Goal: Task Accomplishment & Management: Use online tool/utility

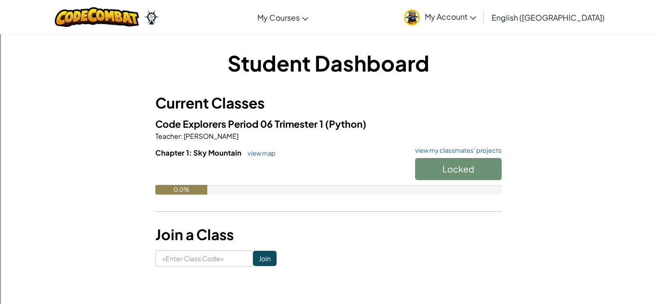
click at [225, 267] on div "Student Dashboard Current Classes Code Explorers Period 06 Trimester 1 (Python)…" at bounding box center [328, 158] width 562 height 248
click at [224, 265] on input at bounding box center [204, 258] width 98 height 16
click at [476, 14] on span "My Account" at bounding box center [449, 17] width 51 height 10
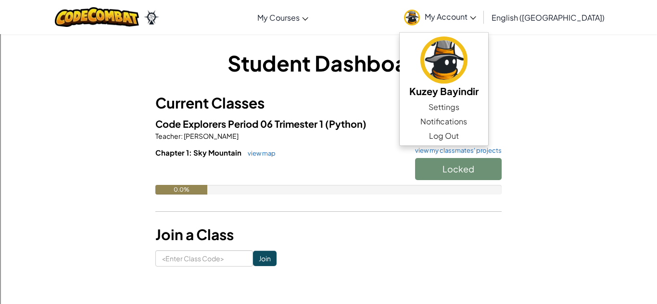
click at [599, 100] on div "Student Dashboard Current Classes Code Explorers Period 06 Trimester 1 (Python)…" at bounding box center [328, 157] width 562 height 219
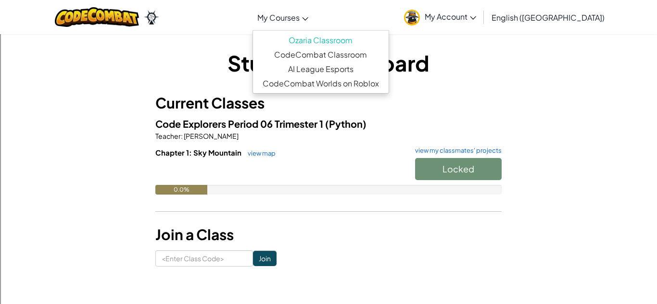
click at [299, 18] on span "My Courses" at bounding box center [278, 17] width 42 height 10
click at [235, 97] on h3 "Current Classes" at bounding box center [328, 103] width 346 height 22
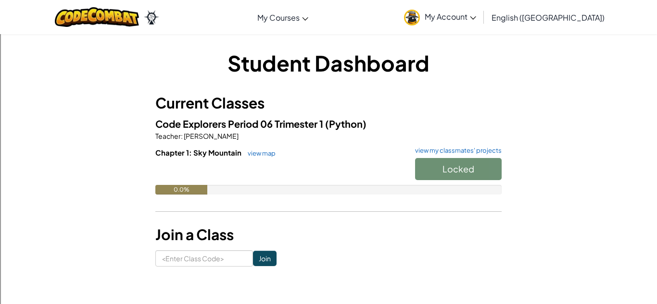
click at [481, 22] on link "My Account" at bounding box center [440, 17] width 82 height 30
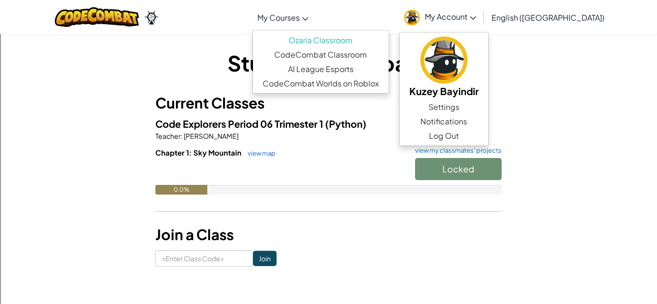
click at [299, 13] on span "My Courses" at bounding box center [278, 17] width 42 height 10
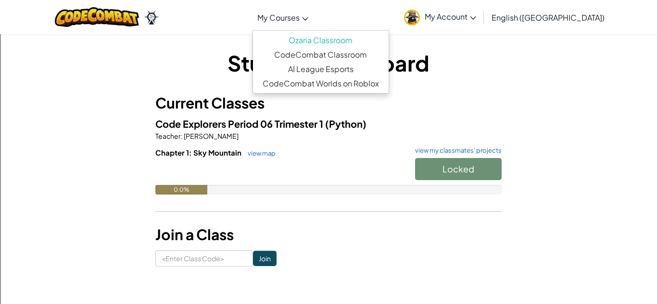
click at [471, 97] on h3 "Current Classes" at bounding box center [328, 103] width 346 height 22
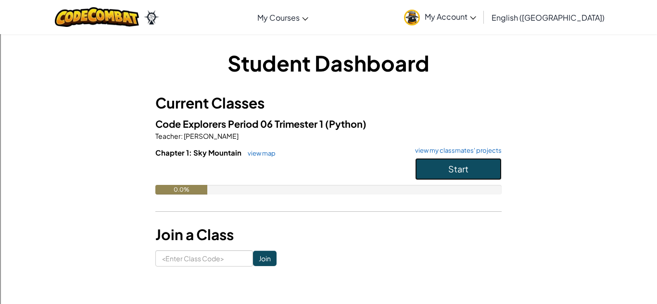
click at [439, 174] on button "Start" at bounding box center [458, 169] width 87 height 22
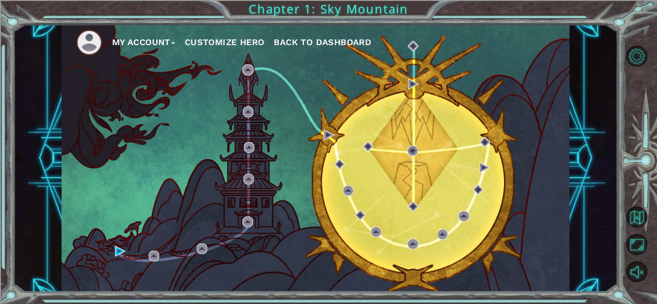
click at [210, 41] on button "Customize Hero" at bounding box center [225, 42] width 80 height 14
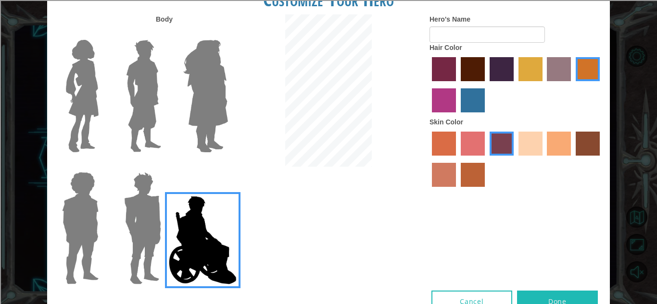
click at [147, 206] on img at bounding box center [142, 228] width 45 height 120
click at [165, 166] on input "Hero Garnet" at bounding box center [165, 166] width 0 height 0
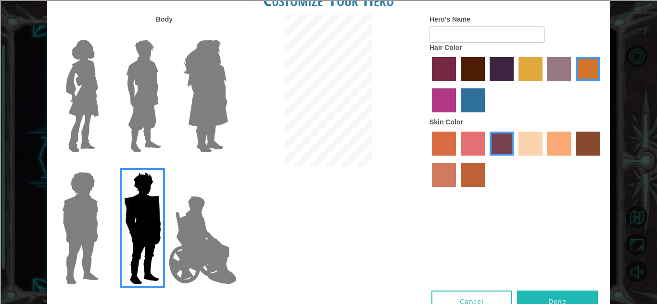
click at [110, 81] on div at bounding box center [141, 92] width 62 height 132
click at [100, 80] on img at bounding box center [82, 96] width 40 height 120
click at [102, 34] on input "Hero Connie" at bounding box center [102, 34] width 0 height 0
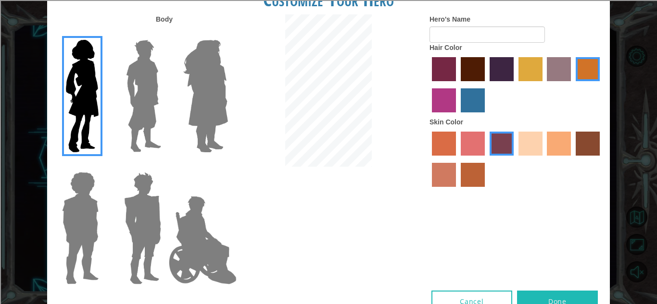
click at [534, 144] on label "sandy beach skin color" at bounding box center [530, 144] width 24 height 24
click at [515, 159] on input "sandy beach skin color" at bounding box center [515, 159] width 0 height 0
click at [200, 105] on img at bounding box center [205, 96] width 52 height 120
click at [227, 34] on input "Hero Amethyst" at bounding box center [227, 34] width 0 height 0
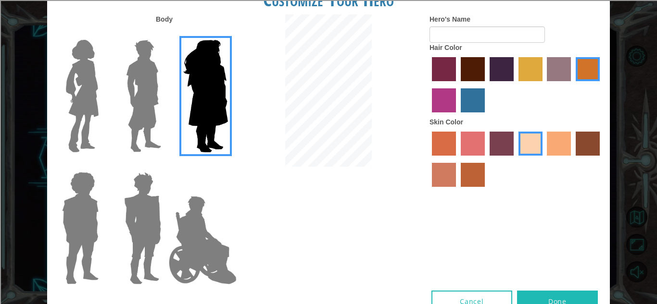
click at [141, 114] on img at bounding box center [143, 96] width 43 height 120
click at [165, 34] on input "Hero Lars" at bounding box center [165, 34] width 0 height 0
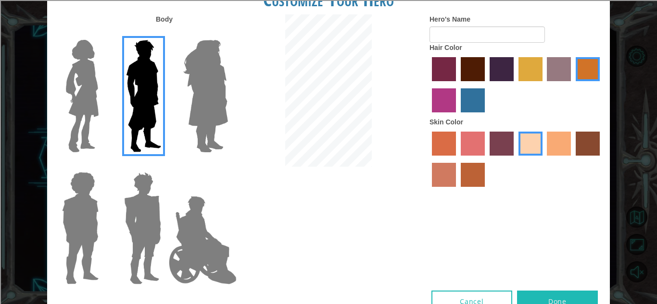
click at [67, 245] on img at bounding box center [80, 228] width 44 height 120
click at [102, 166] on input "Hero Steven" at bounding box center [102, 166] width 0 height 0
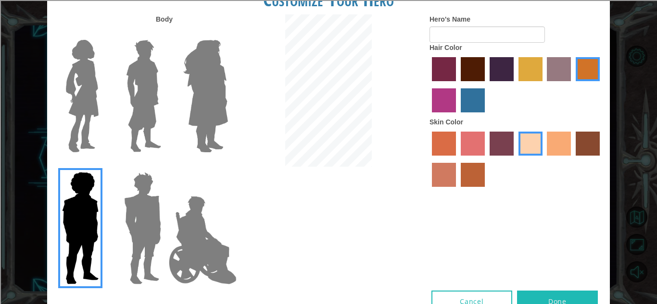
click at [154, 201] on img at bounding box center [142, 228] width 45 height 120
click at [165, 166] on input "Hero Garnet" at bounding box center [165, 166] width 0 height 0
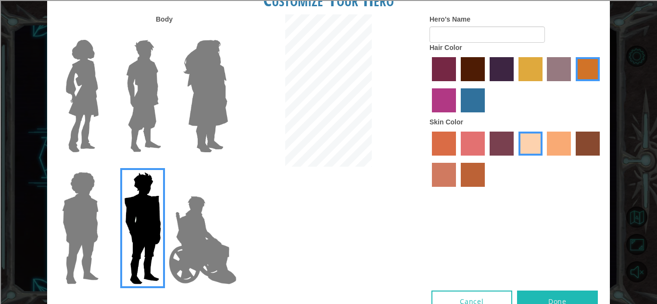
click at [131, 83] on img at bounding box center [143, 96] width 43 height 120
click at [165, 34] on input "Hero Lars" at bounding box center [165, 34] width 0 height 0
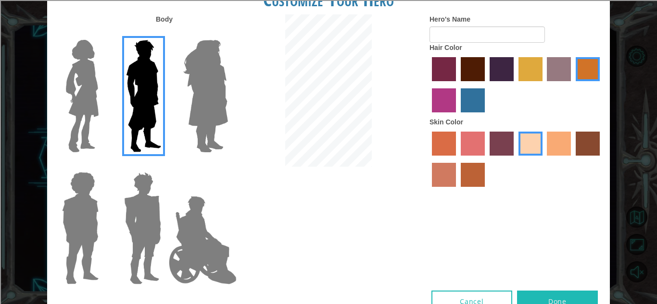
click at [98, 87] on img at bounding box center [82, 96] width 40 height 120
click at [102, 34] on input "Hero Connie" at bounding box center [102, 34] width 0 height 0
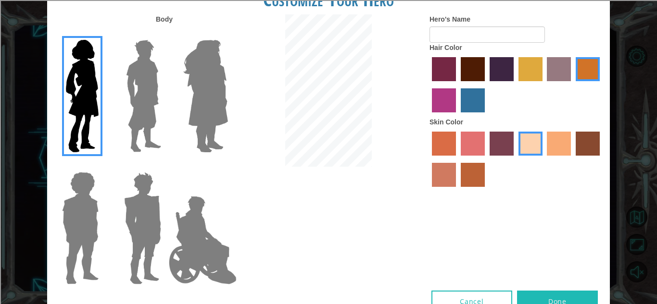
click at [131, 90] on img at bounding box center [143, 96] width 43 height 120
click at [165, 34] on input "Hero Lars" at bounding box center [165, 34] width 0 height 0
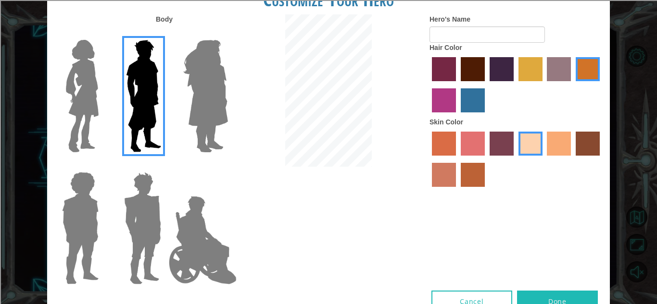
click at [506, 64] on label "hot purple hair color" at bounding box center [501, 69] width 24 height 24
click at [486, 85] on input "hot purple hair color" at bounding box center [486, 85] width 0 height 0
click at [506, 64] on label "hot purple hair color" at bounding box center [501, 69] width 24 height 24
click at [486, 85] on input "hot purple hair color" at bounding box center [486, 85] width 0 height 0
click at [506, 64] on label "hot purple hair color" at bounding box center [501, 69] width 24 height 24
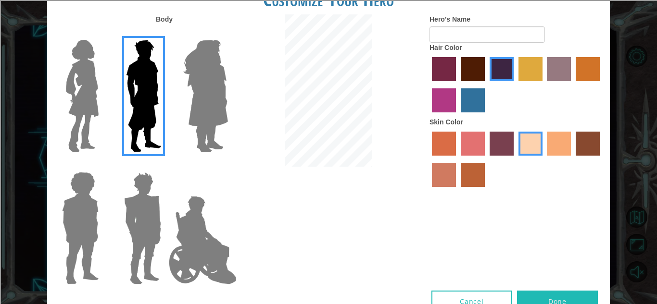
click at [486, 85] on input "hot purple hair color" at bounding box center [486, 85] width 0 height 0
click at [598, 151] on label "karma skin color" at bounding box center [587, 144] width 24 height 24
click at [572, 159] on input "karma skin color" at bounding box center [572, 159] width 0 height 0
click at [514, 147] on div at bounding box center [515, 160] width 173 height 62
click at [510, 146] on label "tosca skin color" at bounding box center [501, 144] width 24 height 24
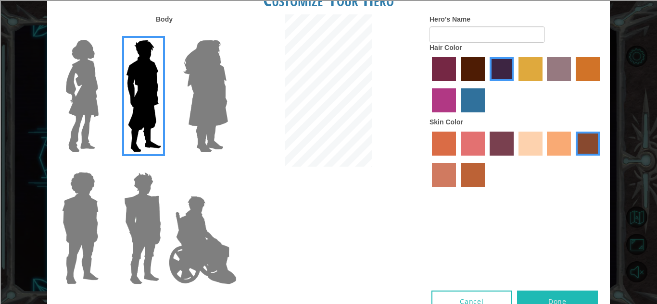
click at [486, 159] on input "tosca skin color" at bounding box center [486, 159] width 0 height 0
click at [528, 137] on label "sandy beach skin color" at bounding box center [530, 144] width 24 height 24
click at [515, 159] on input "sandy beach skin color" at bounding box center [515, 159] width 0 height 0
click at [573, 299] on button "Done" at bounding box center [557, 302] width 81 height 22
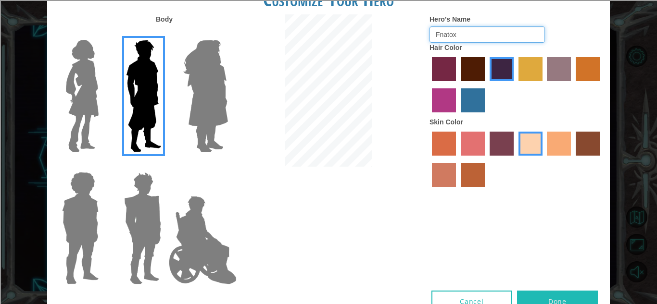
type input "Fnatox"
click at [555, 293] on button "Done" at bounding box center [557, 302] width 81 height 22
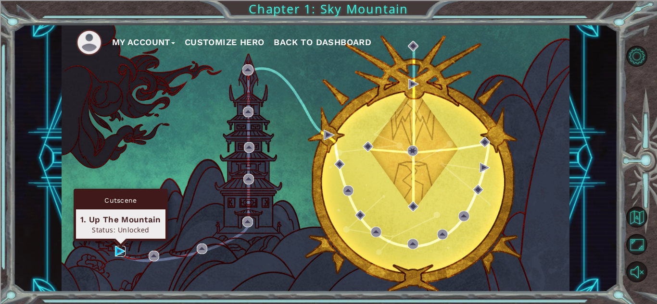
click at [120, 251] on img at bounding box center [120, 251] width 11 height 11
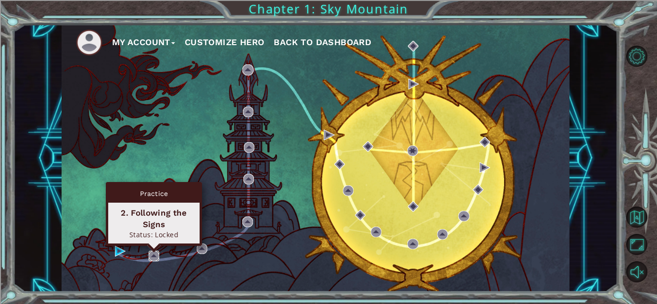
click at [155, 253] on img at bounding box center [154, 256] width 11 height 11
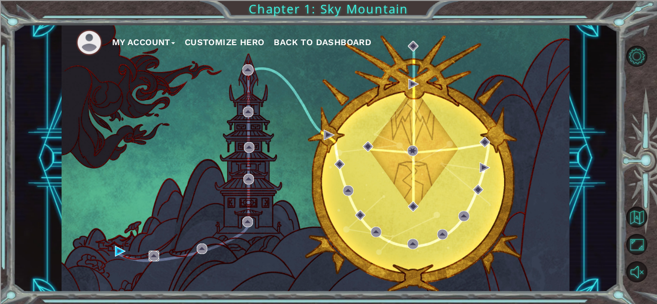
click at [155, 253] on img at bounding box center [154, 256] width 11 height 11
click at [147, 254] on div "My Account Customize Hero Back to Dashboard" at bounding box center [316, 159] width 508 height 268
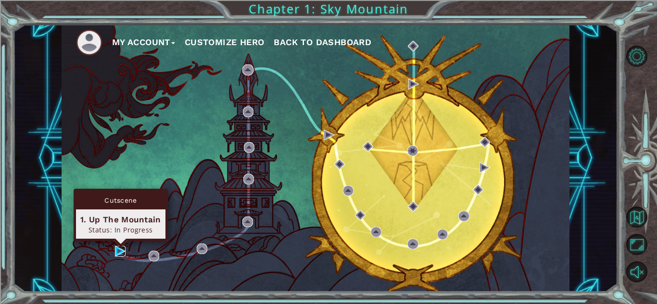
click at [120, 255] on img at bounding box center [120, 251] width 11 height 11
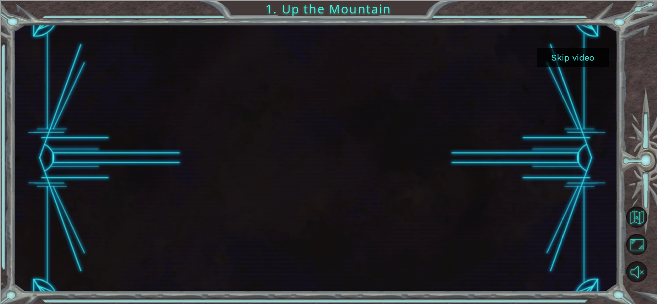
click at [575, 50] on button "Skip video" at bounding box center [572, 57] width 72 height 19
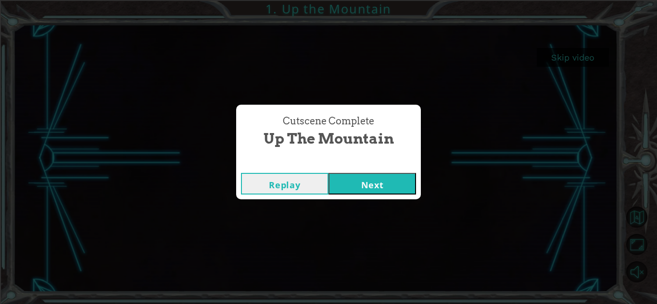
click at [365, 174] on button "Next" at bounding box center [371, 184] width 87 height 22
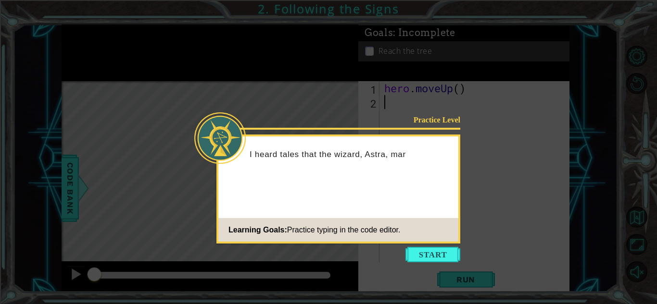
type textarea "]"
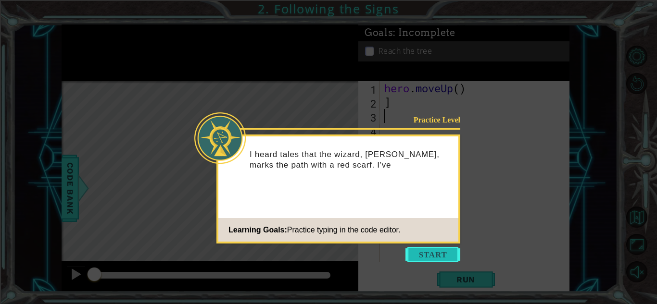
click at [449, 257] on button "Start" at bounding box center [432, 254] width 55 height 15
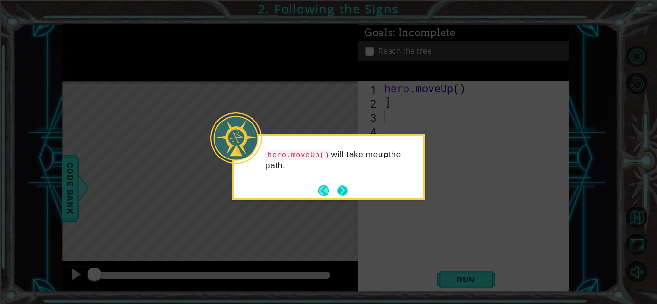
click at [338, 187] on button "Next" at bounding box center [342, 191] width 11 height 11
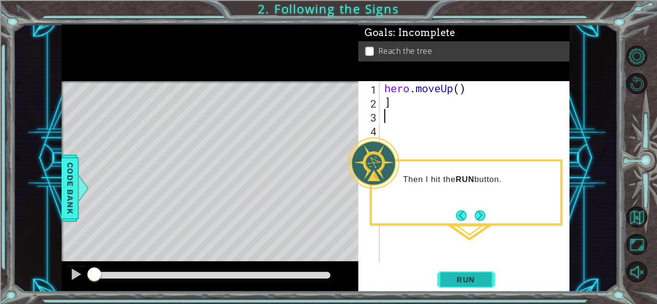
click at [455, 278] on span "Run" at bounding box center [466, 280] width 38 height 10
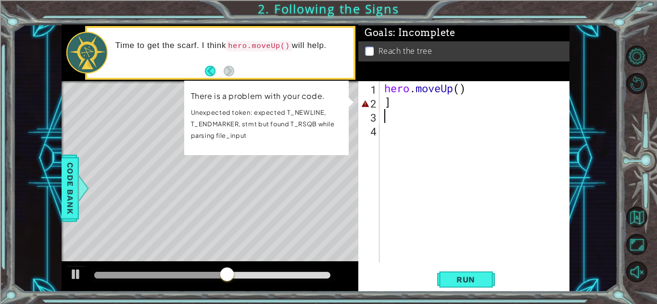
click at [385, 102] on div "hero . moveUp ( ) ]" at bounding box center [476, 185] width 189 height 209
type textarea "]"
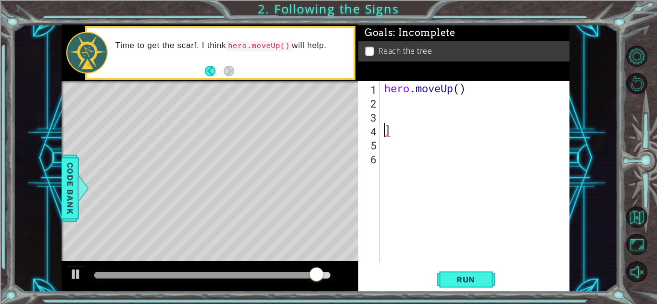
click at [379, 148] on div "] 1 2 3 4 5 6 hero . moveUp ( ) ] ההההההההההההההההההההההההההההההההההההההההההההה…" at bounding box center [462, 171] width 209 height 181
click at [379, 134] on div "4" at bounding box center [369, 132] width 19 height 14
type textarea "]"
click at [384, 118] on div "hero . moveUp ( ) ]" at bounding box center [476, 185] width 189 height 209
type textarea "]"
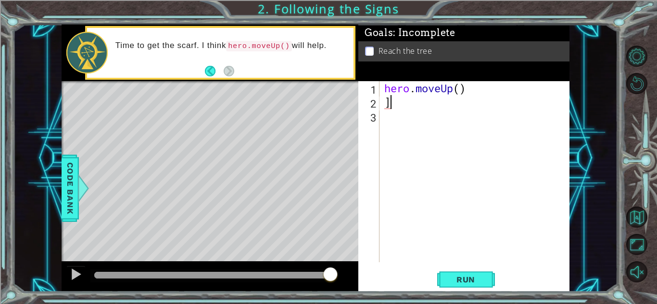
click at [383, 105] on div "hero . moveUp ( ) ]" at bounding box center [476, 185] width 189 height 209
click at [378, 159] on div "6" at bounding box center [369, 159] width 19 height 14
type textarea "]"
click at [386, 163] on div "hero . moveUp ( ) ]" at bounding box center [476, 185] width 189 height 209
click at [393, 150] on div "hero . moveUp ( ) ]" at bounding box center [476, 185] width 189 height 209
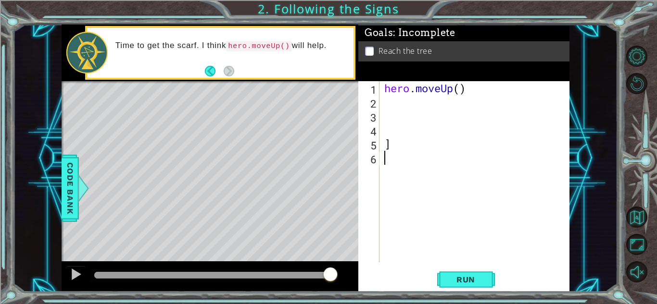
type textarea "]"
click at [389, 158] on div "hero . moveUp ( )" at bounding box center [476, 185] width 189 height 209
type textarea "]"
type textarea "hero.moveUp()"
type textarea "]"
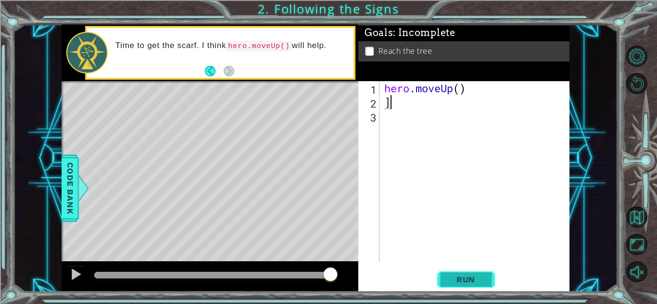
click at [458, 283] on span "Run" at bounding box center [466, 280] width 38 height 10
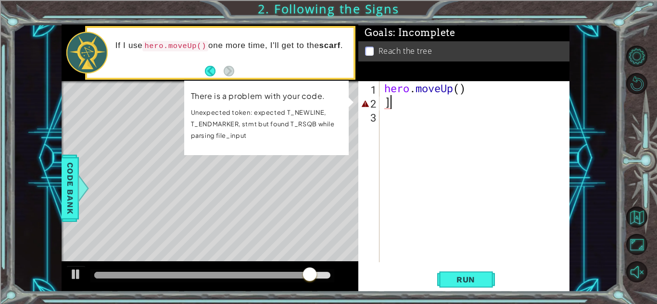
click at [396, 120] on div "hero . moveUp ( ) ]" at bounding box center [476, 185] width 189 height 209
type textarea "]"
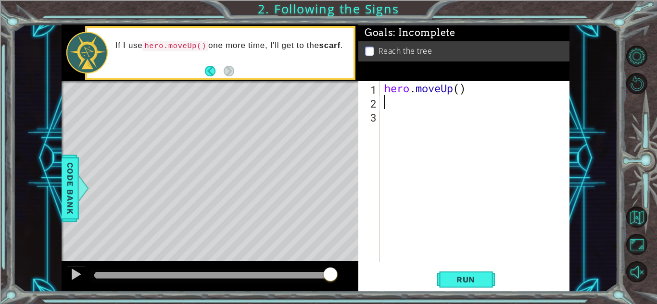
type textarea "hero.moveUp()"
click at [452, 277] on span "Run" at bounding box center [466, 280] width 38 height 10
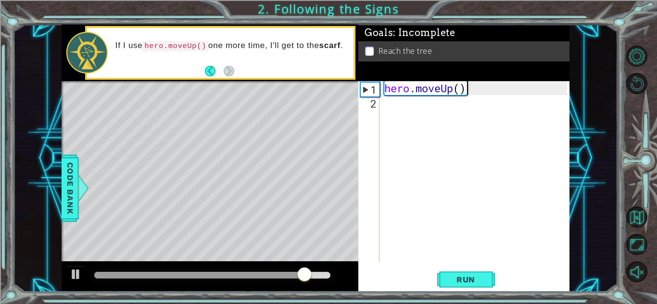
click at [366, 59] on div "Reach the tree" at bounding box center [463, 51] width 211 height 20
click at [453, 287] on button "Run" at bounding box center [466, 279] width 58 height 21
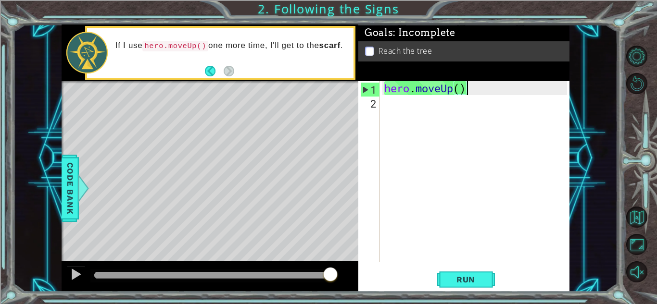
click at [369, 52] on p at bounding box center [369, 51] width 9 height 9
click at [397, 109] on div "hero . moveUp ( )" at bounding box center [476, 185] width 189 height 209
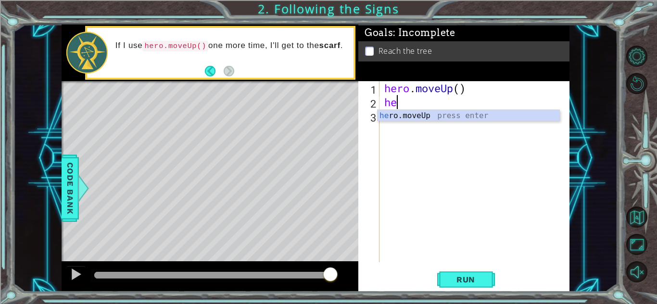
type textarea "her"
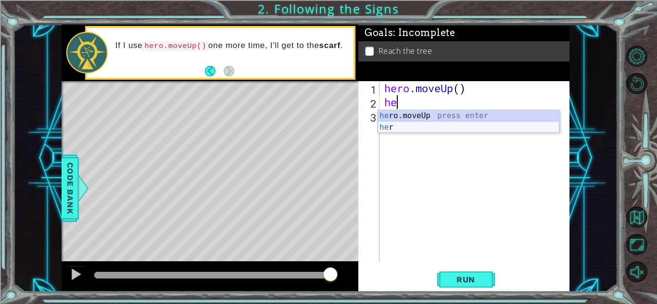
type textarea "hep"
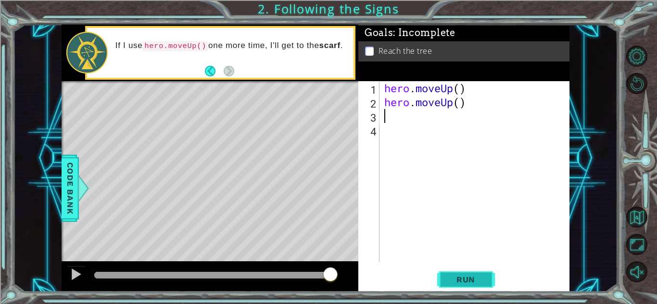
click at [438, 274] on button "Run" at bounding box center [466, 279] width 58 height 21
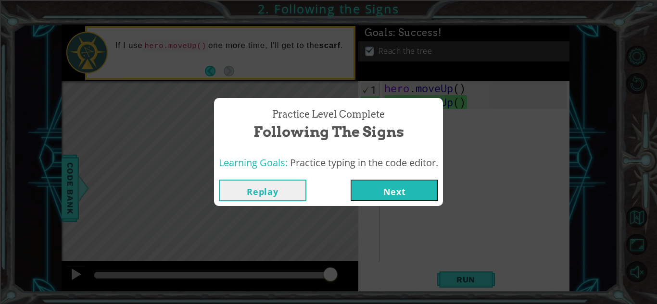
click at [388, 210] on div "Practice Level Complete Following the Signs Learning Goals: Practice typing in …" at bounding box center [328, 152] width 657 height 304
click at [387, 196] on button "Next" at bounding box center [393, 191] width 87 height 22
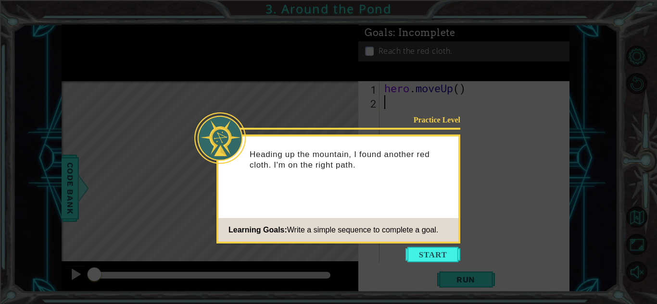
click at [424, 274] on icon at bounding box center [328, 152] width 657 height 304
click at [421, 256] on button "Start" at bounding box center [432, 254] width 55 height 15
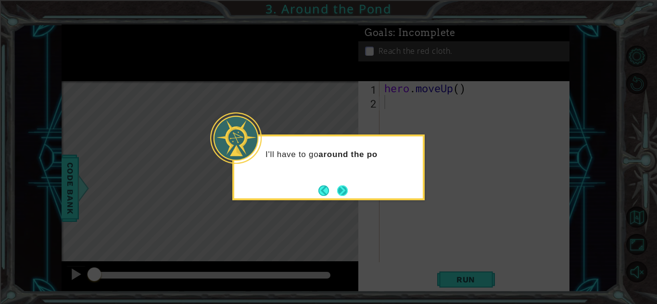
click at [337, 187] on button "Next" at bounding box center [342, 191] width 11 height 11
click at [337, 187] on icon at bounding box center [328, 152] width 657 height 304
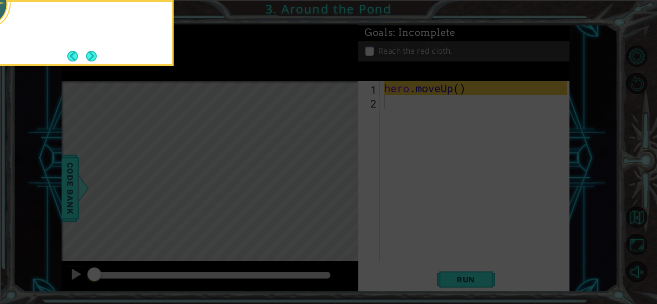
click at [337, 187] on icon at bounding box center [328, 46] width 657 height 518
click at [96, 57] on button "Next" at bounding box center [91, 56] width 11 height 11
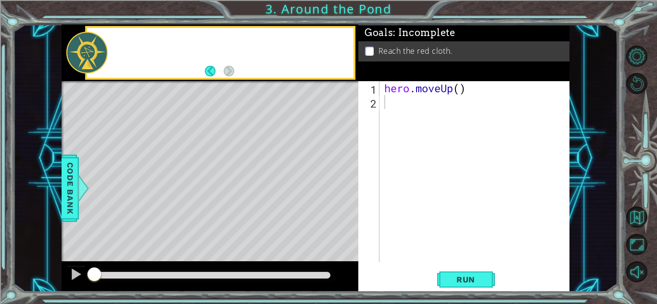
click at [96, 57] on div at bounding box center [86, 53] width 41 height 42
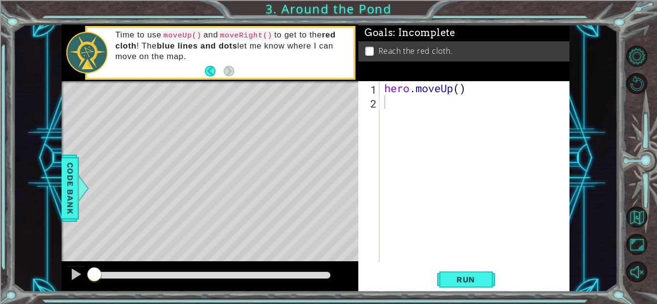
click at [407, 110] on div "hero . moveUp ( )" at bounding box center [476, 185] width 189 height 209
type textarea "hero"
type textarea "her"
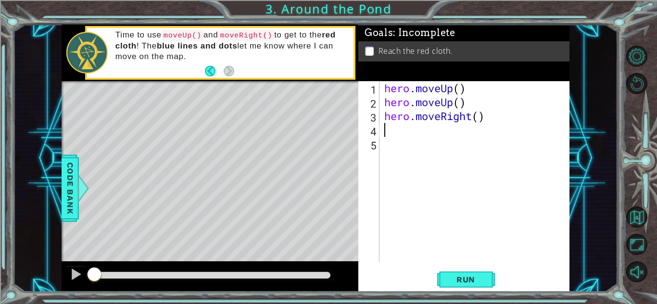
type textarea "her"
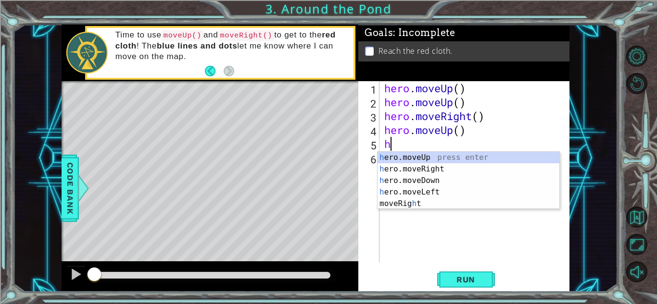
type textarea "her"
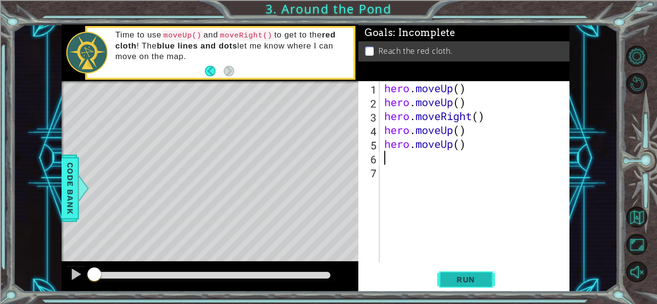
click at [490, 282] on button "Run" at bounding box center [466, 279] width 58 height 21
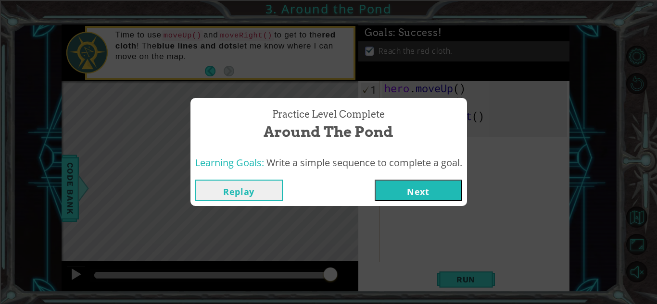
click at [435, 191] on button "Next" at bounding box center [417, 191] width 87 height 22
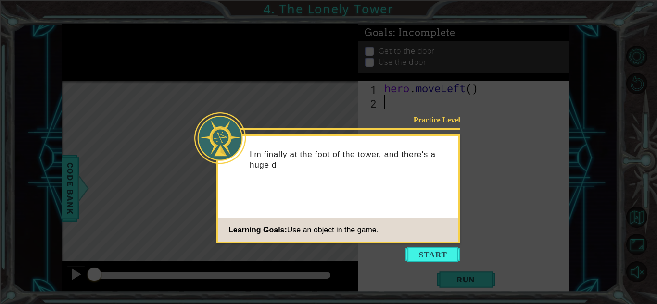
type textarea "'"
click at [448, 262] on button "Start" at bounding box center [432, 254] width 55 height 15
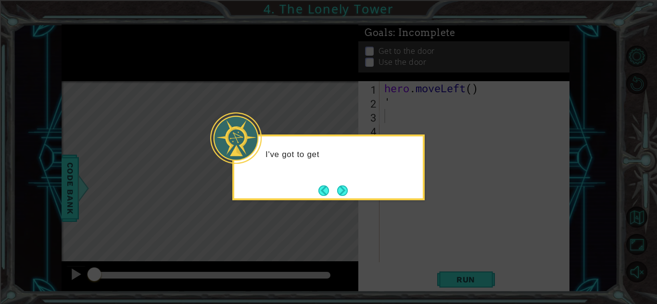
click at [344, 181] on div "I've got to get" at bounding box center [328, 168] width 192 height 66
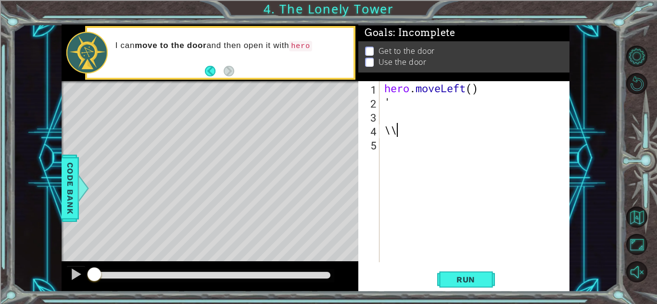
type textarea "\"
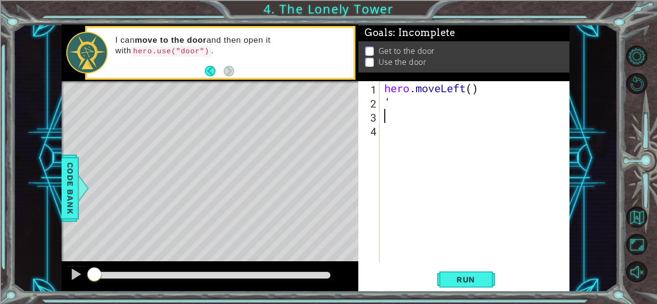
type textarea "'"
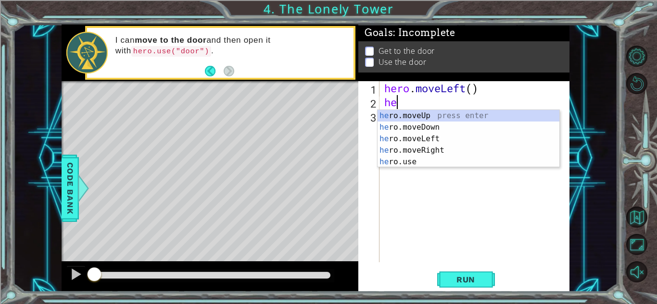
type textarea "her"
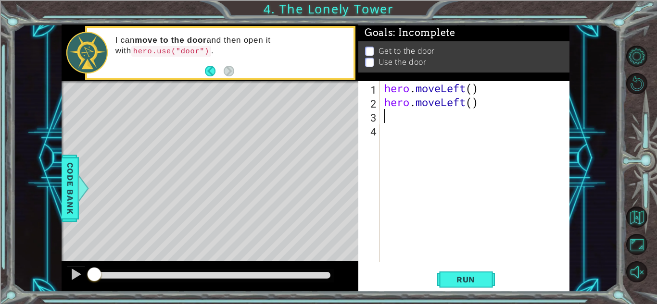
type textarea "her"
type textarea "\"
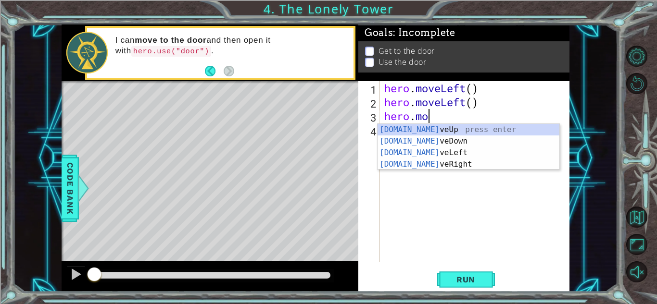
type textarea "hero"
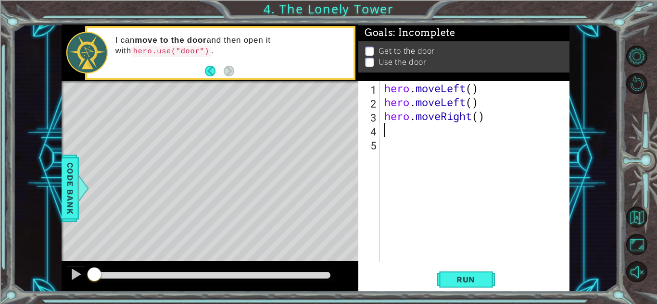
type textarea "\"
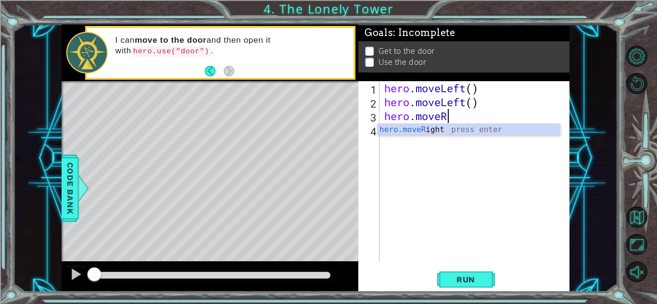
type textarea "hero.mov"
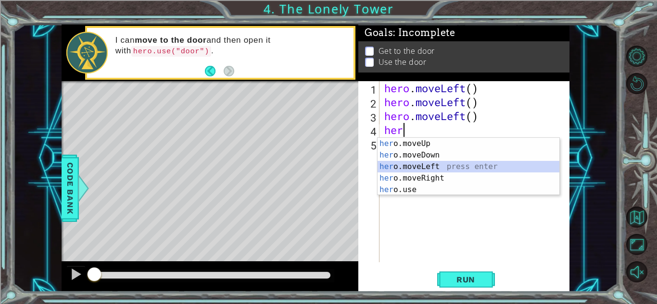
scroll to position [0, 0]
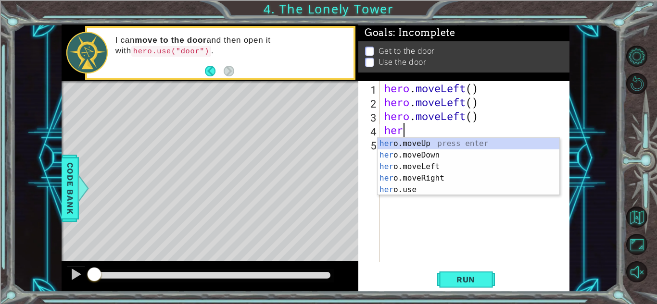
type textarea "h"
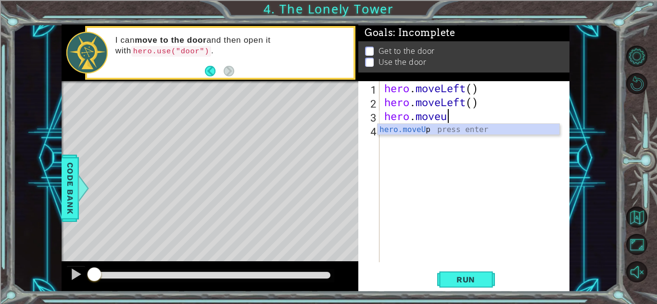
type textarea "hero.moveup"
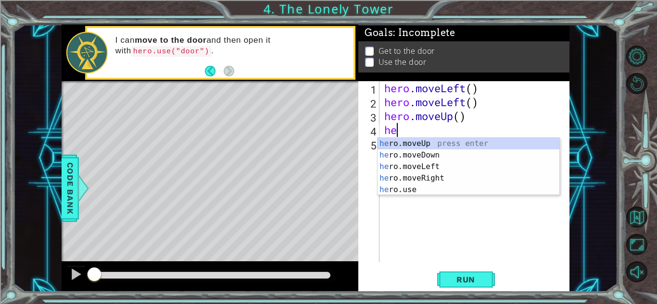
type textarea "her"
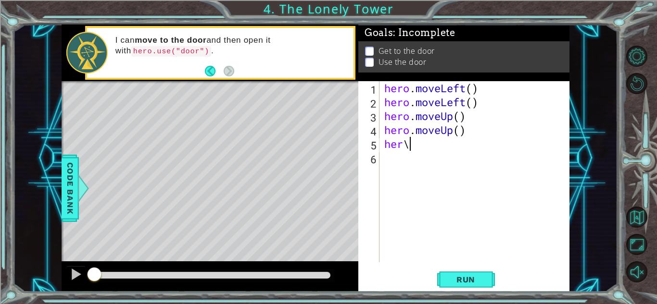
scroll to position [0, 0]
type textarea "he"
type textarea "her"
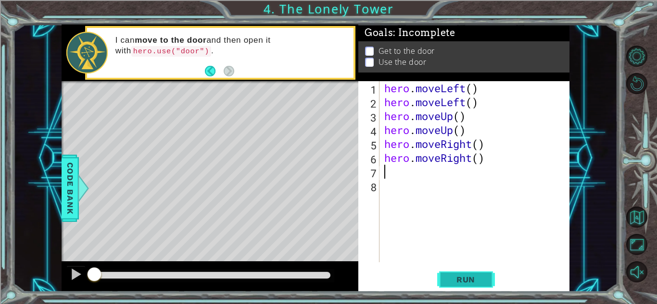
click at [450, 281] on span "Run" at bounding box center [466, 280] width 38 height 10
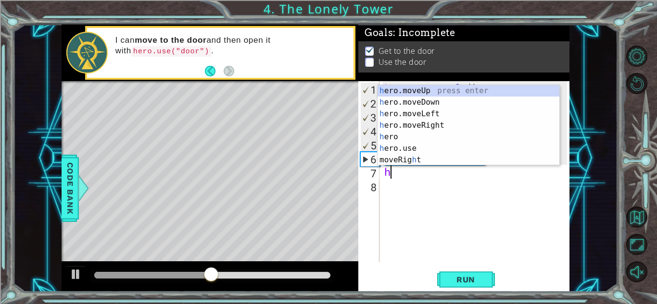
type textarea "her"
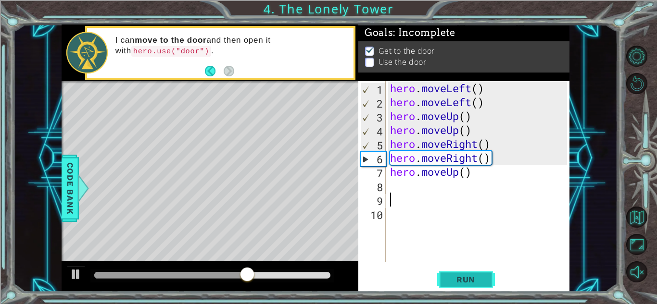
click at [453, 285] on button "Run" at bounding box center [466, 279] width 58 height 21
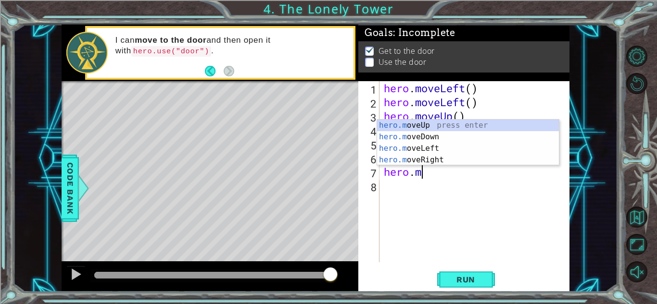
scroll to position [0, 1]
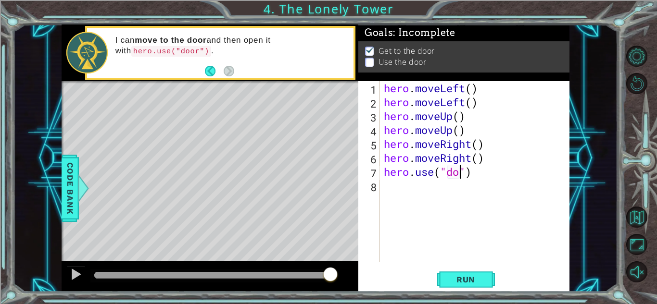
type textarea "hero.use("door")"
click at [453, 286] on button "Run" at bounding box center [466, 279] width 58 height 21
